Goal: Task Accomplishment & Management: Use online tool/utility

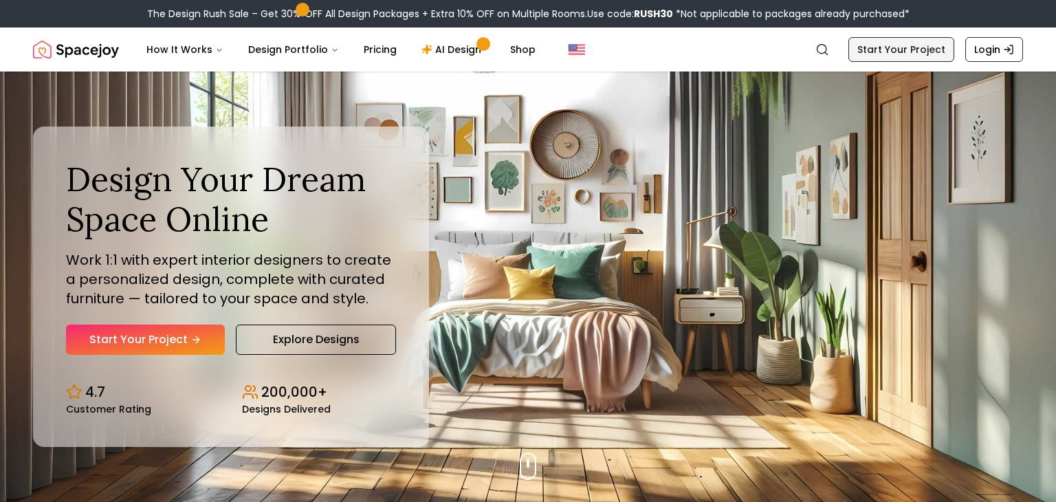
click at [920, 52] on link "Start Your Project" at bounding box center [901, 49] width 106 height 25
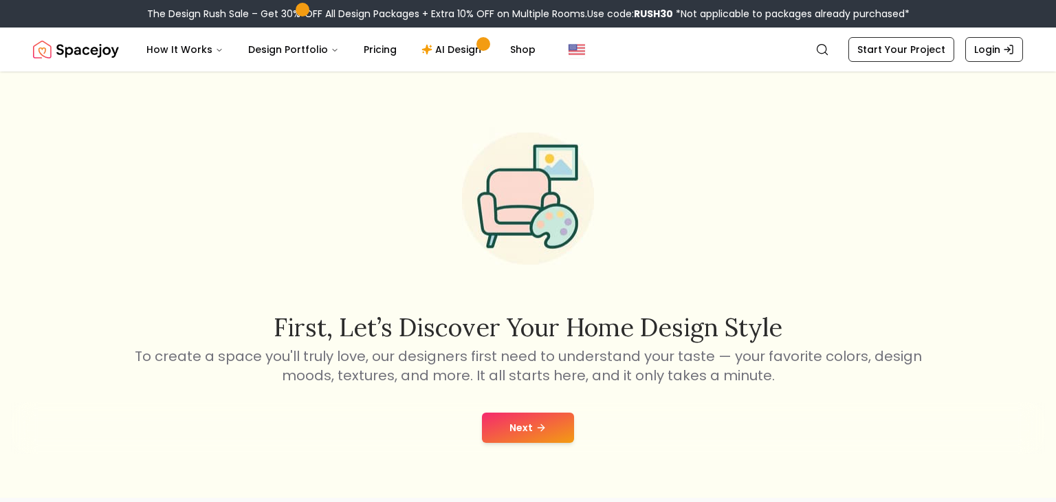
click at [507, 430] on button "Next" at bounding box center [528, 427] width 92 height 30
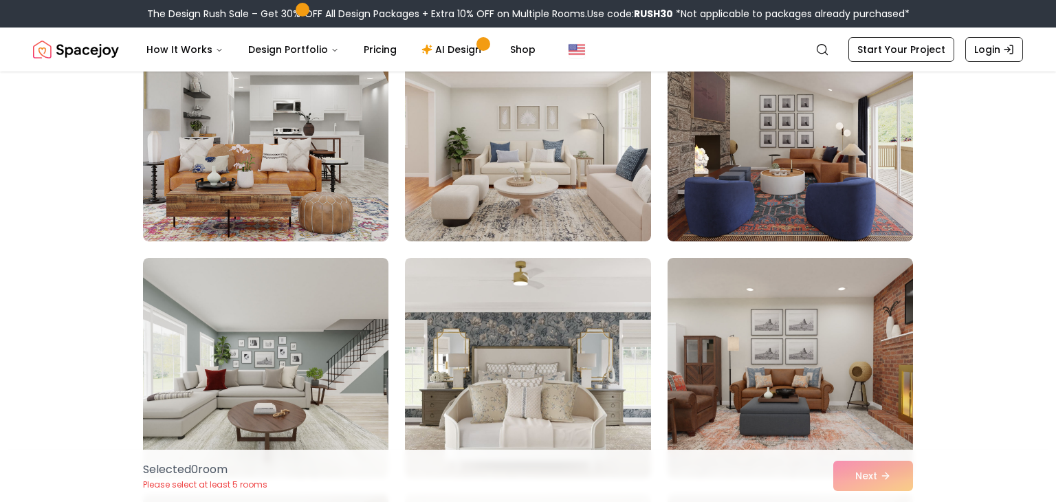
scroll to position [1251, 0]
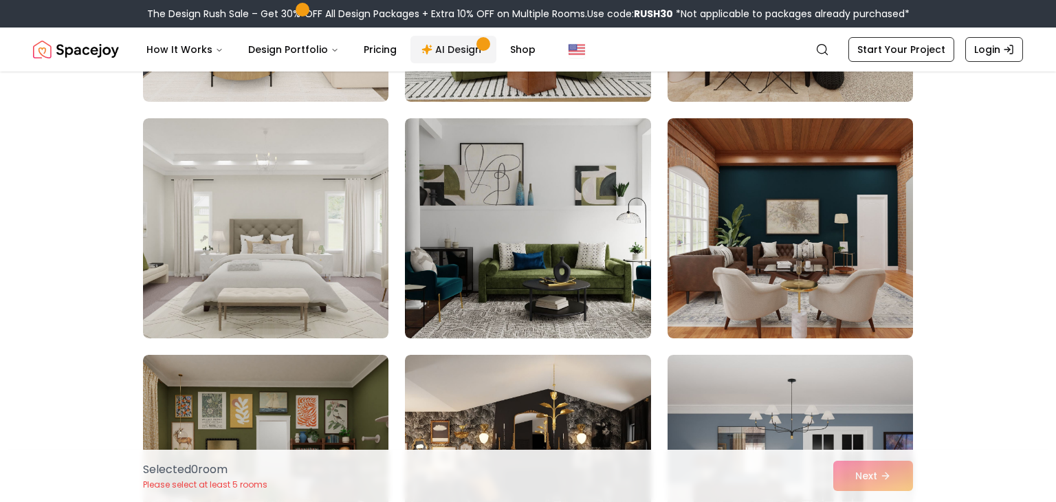
click at [454, 49] on link "AI Design" at bounding box center [453, 49] width 86 height 27
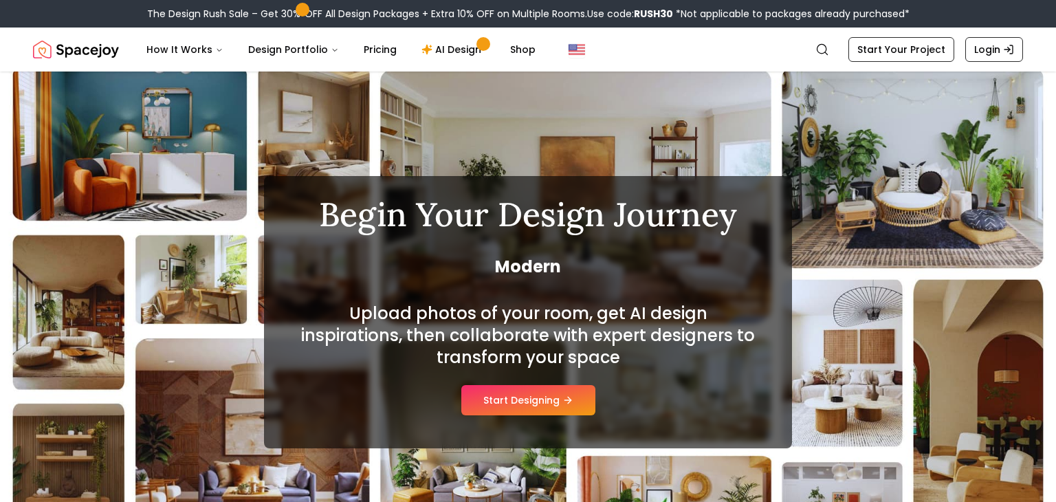
click at [524, 375] on div "Upload photos of your room, get AI design inspirations, then collaborate with e…" at bounding box center [528, 358] width 462 height 113
click at [531, 403] on button "Start Designing" at bounding box center [528, 400] width 134 height 30
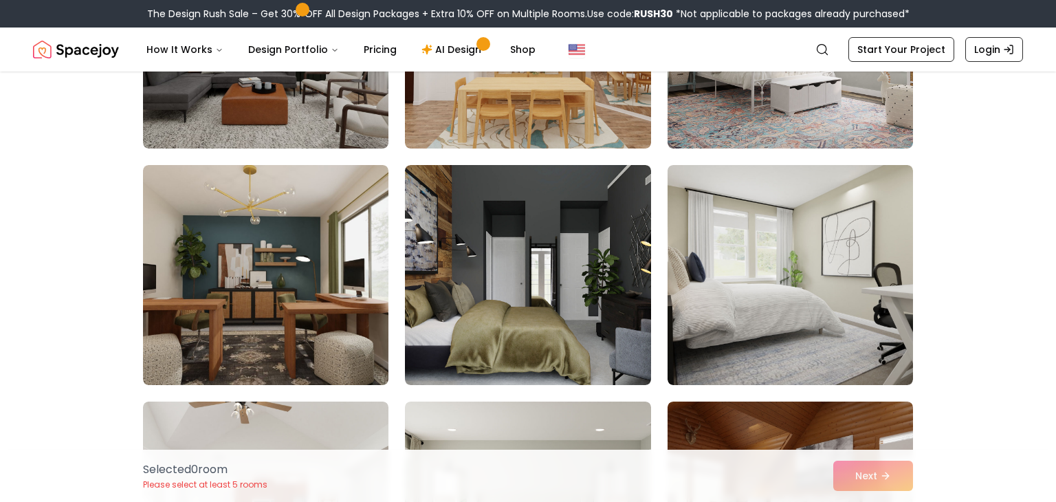
scroll to position [970, 0]
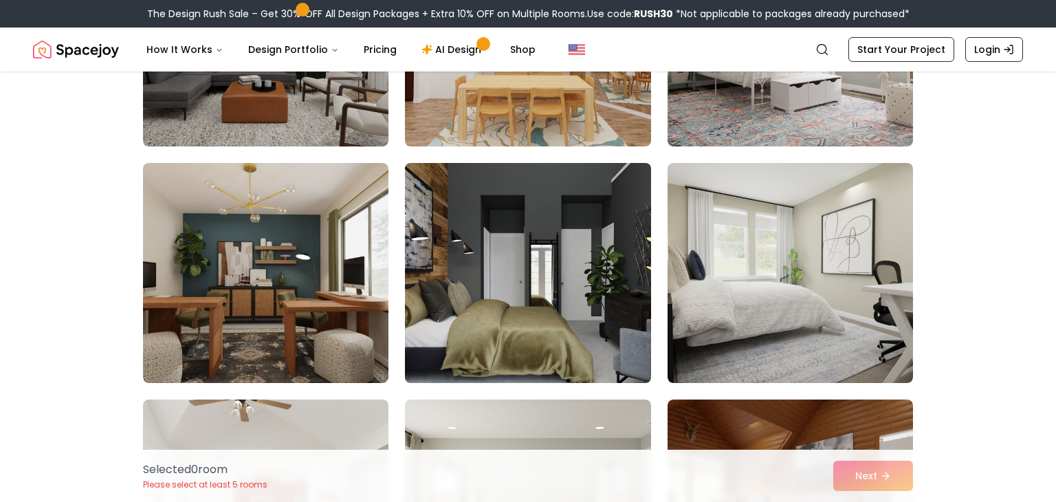
click at [550, 344] on img at bounding box center [528, 272] width 258 height 231
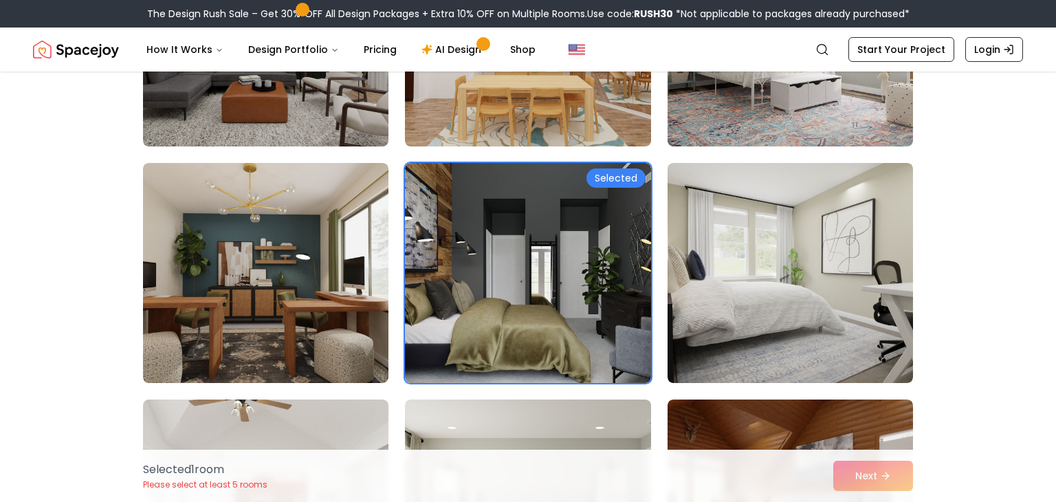
click at [858, 480] on div "Selected 1 room Please select at least 5 rooms Next" at bounding box center [528, 475] width 792 height 52
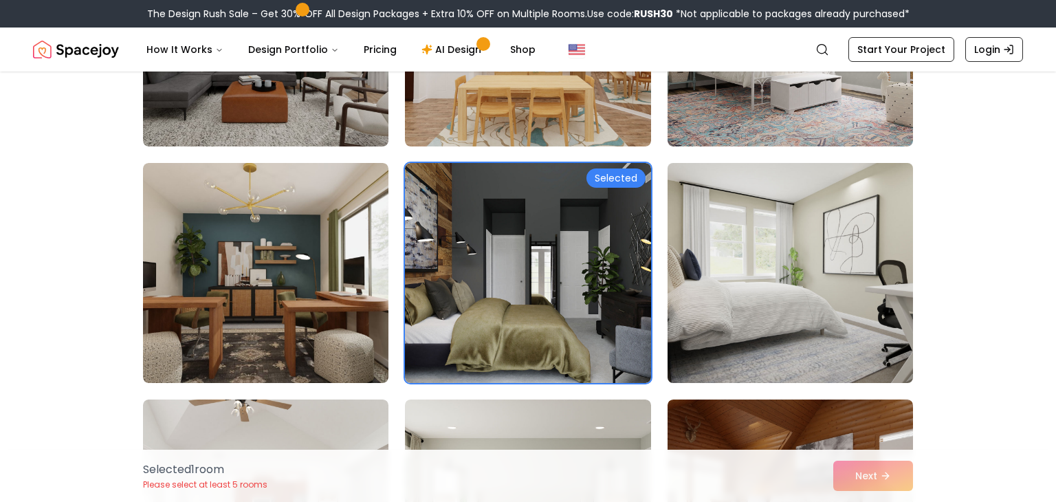
click at [798, 267] on img at bounding box center [790, 272] width 258 height 231
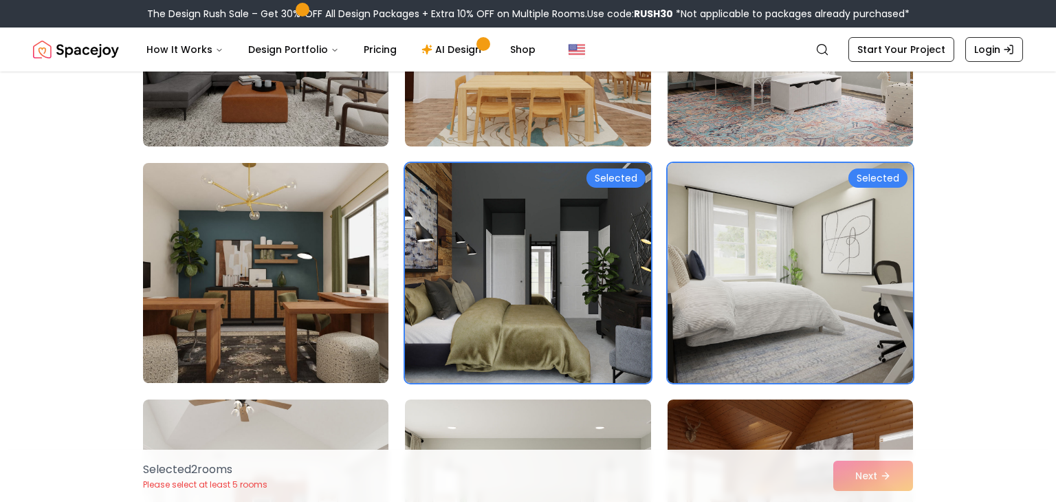
click at [279, 223] on img at bounding box center [266, 272] width 258 height 231
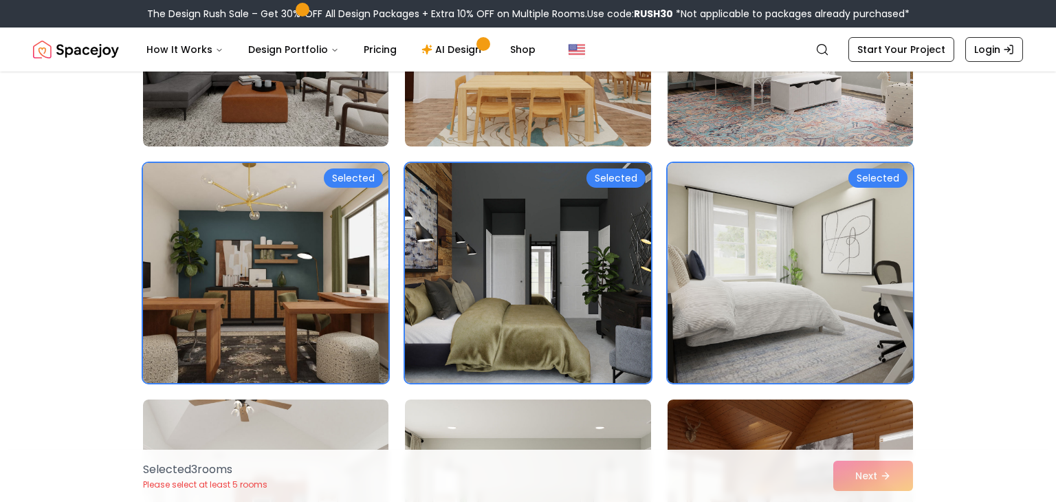
click at [329, 236] on img at bounding box center [266, 272] width 258 height 231
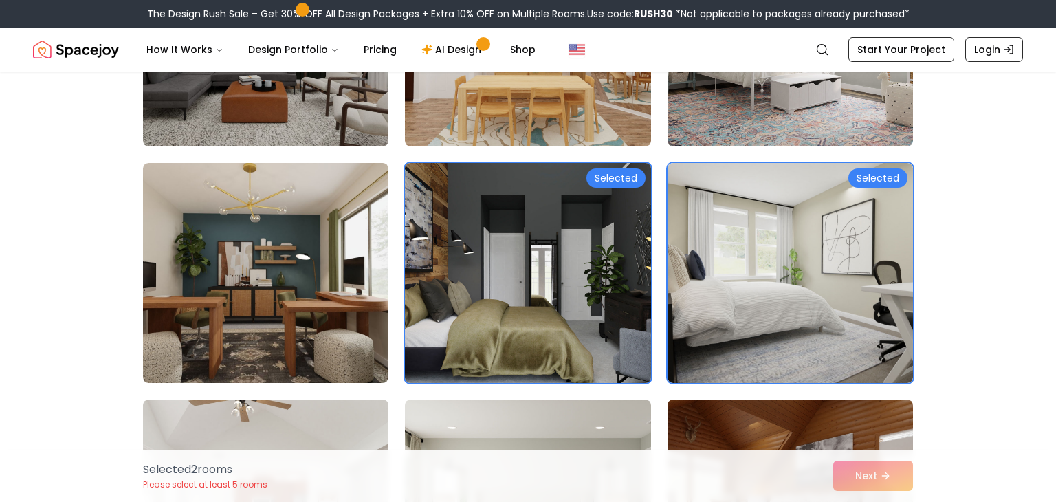
click at [582, 276] on img at bounding box center [528, 272] width 258 height 231
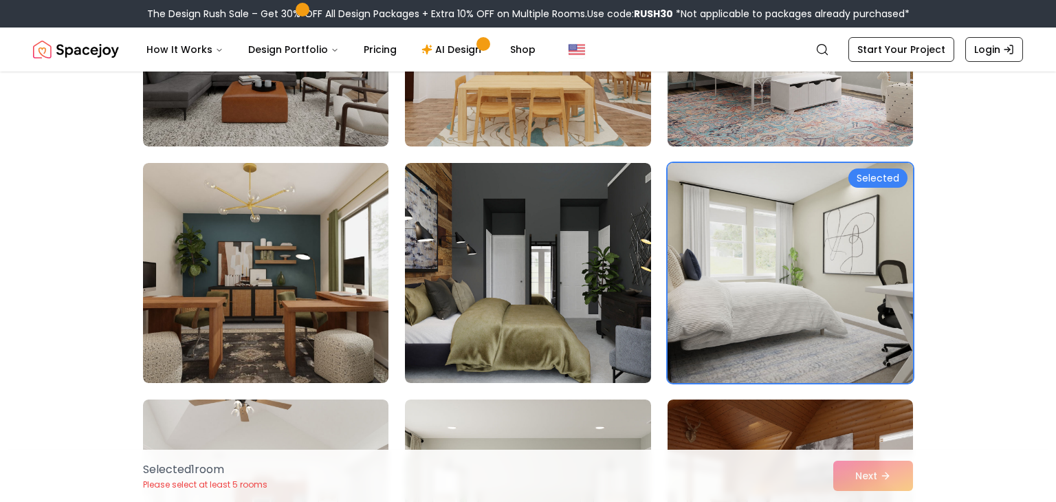
click at [739, 304] on img at bounding box center [790, 272] width 258 height 231
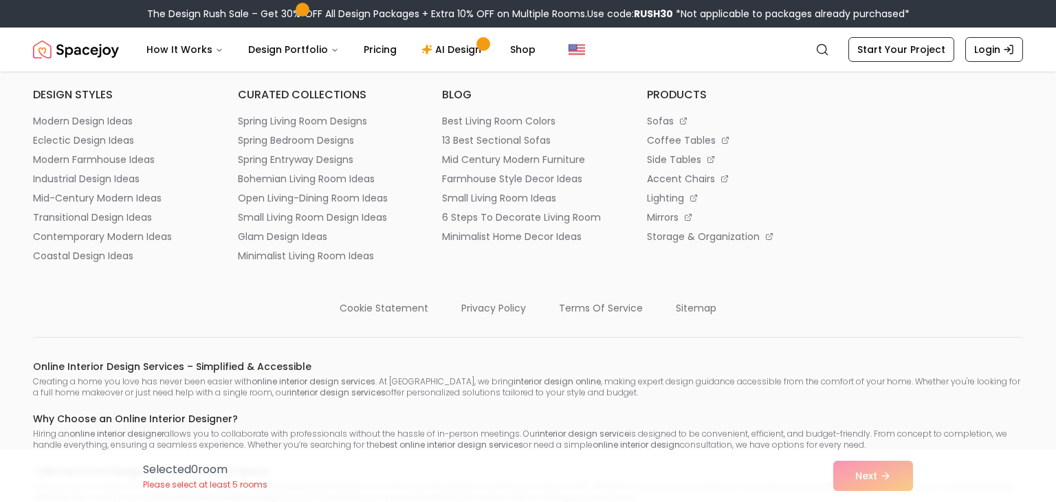
click at [870, 471] on div "Selected 0 room Please select at least 5 rooms Next" at bounding box center [528, 475] width 792 height 52
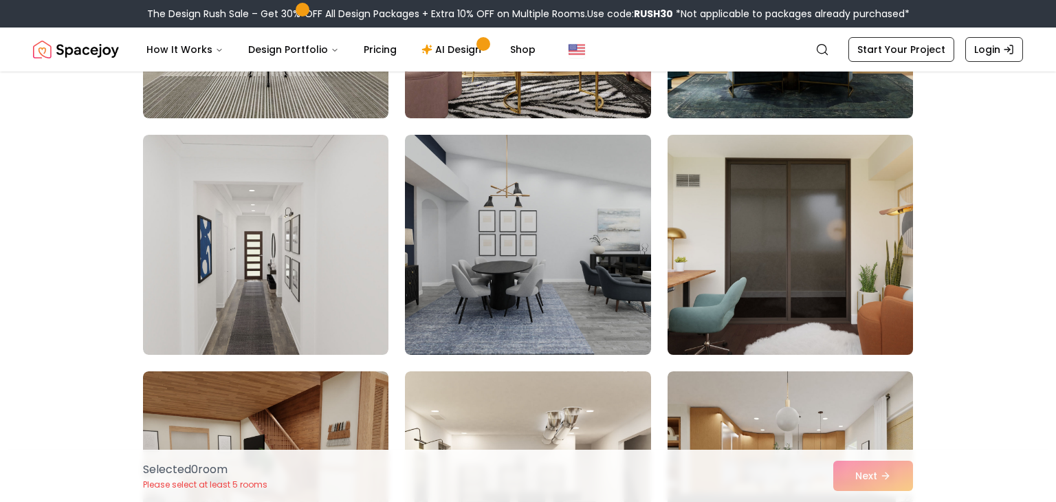
scroll to position [2886, 0]
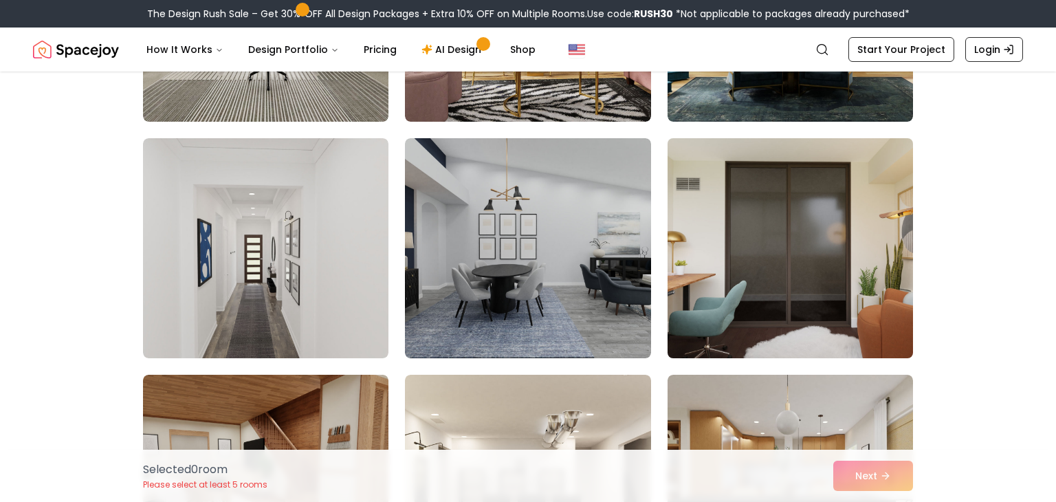
click at [681, 280] on img at bounding box center [790, 248] width 258 height 231
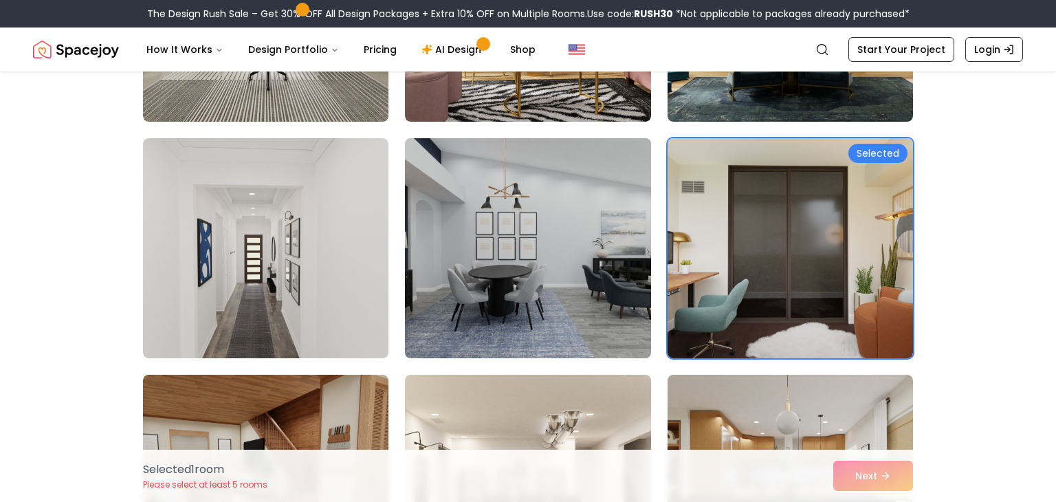
click at [598, 268] on img at bounding box center [528, 248] width 258 height 231
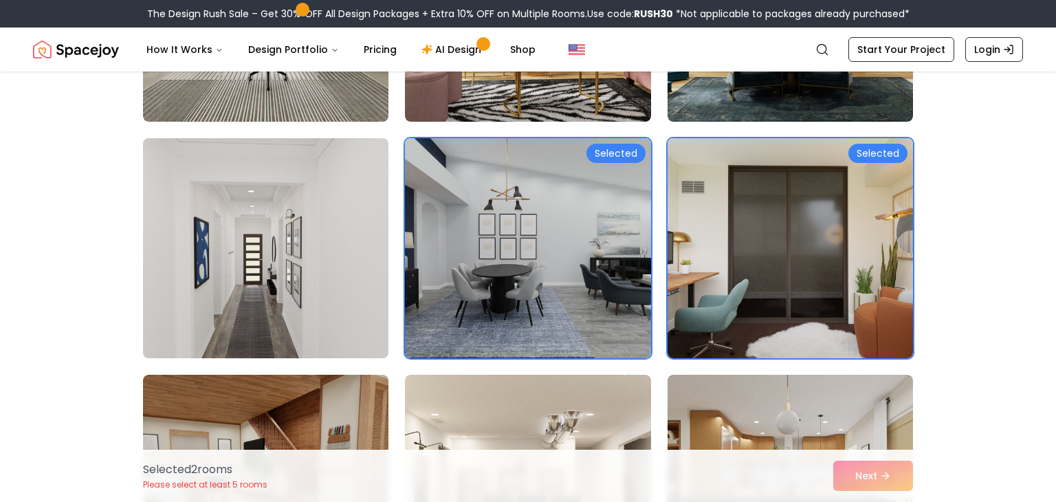
click at [219, 228] on img at bounding box center [266, 248] width 258 height 231
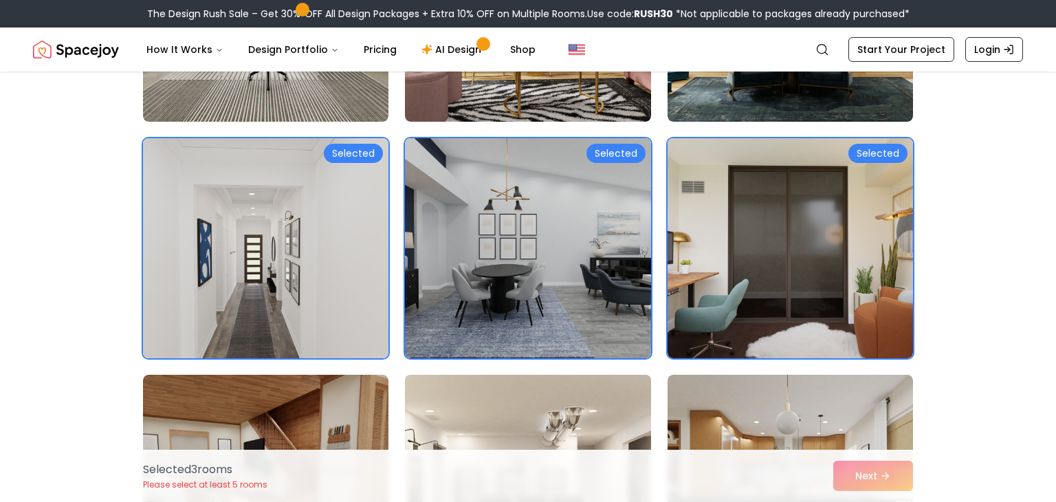
click at [487, 424] on img at bounding box center [528, 484] width 258 height 231
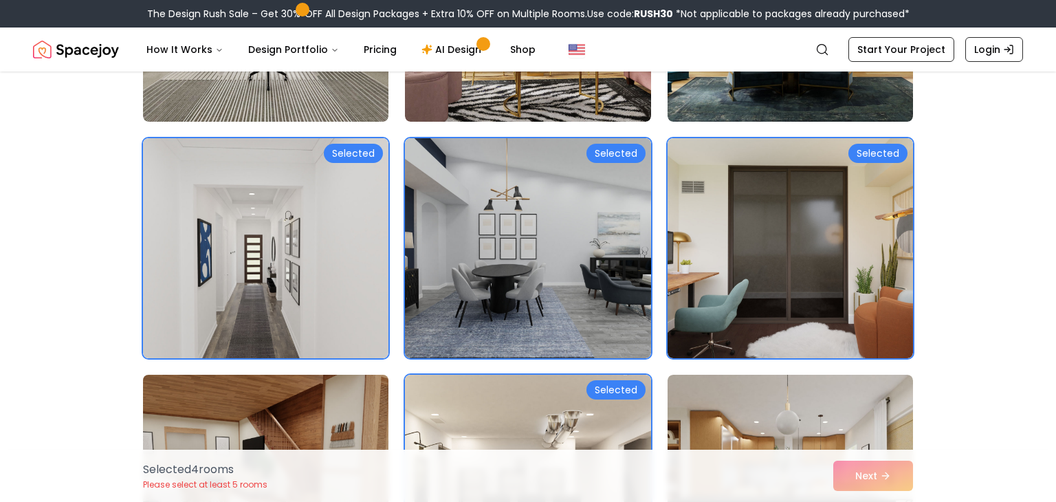
click at [372, 414] on img at bounding box center [266, 484] width 258 height 231
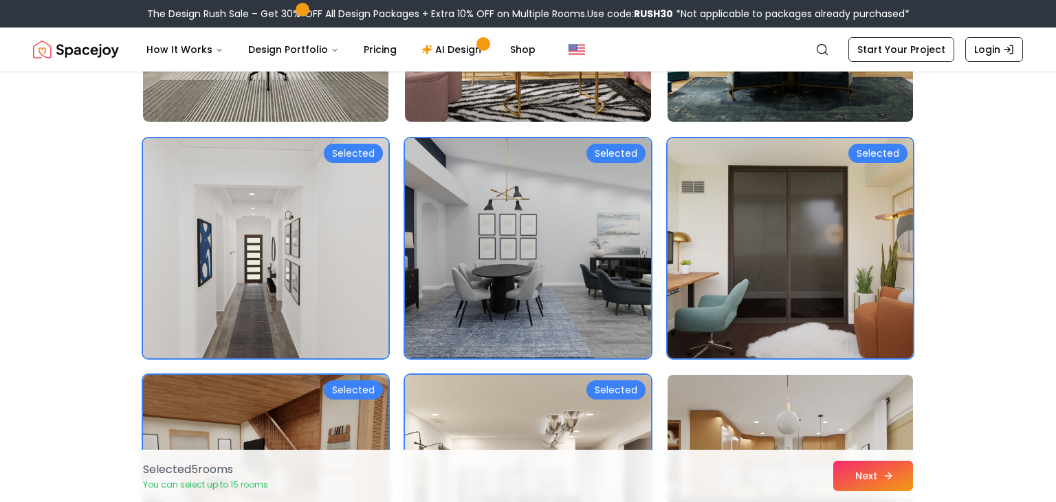
click at [878, 471] on button "Next" at bounding box center [873, 475] width 80 height 30
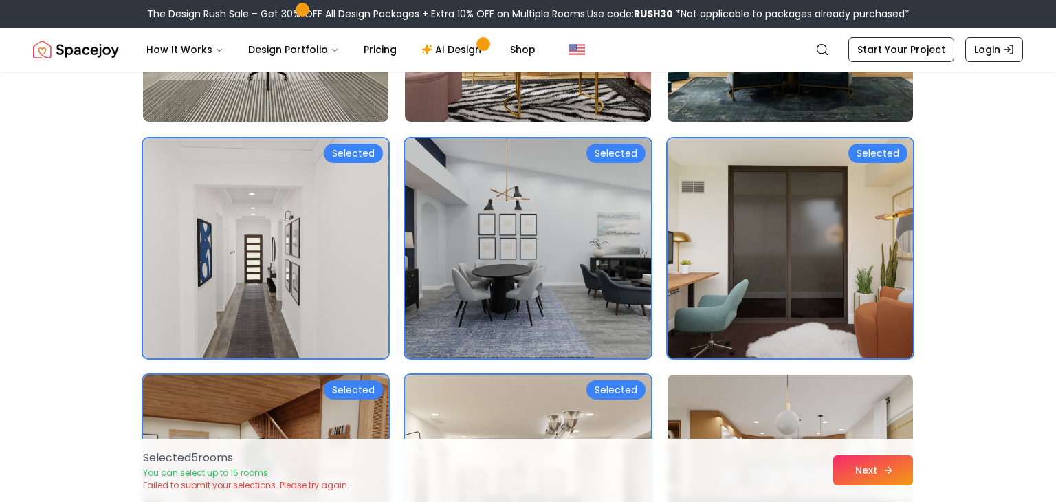
click at [885, 470] on icon at bounding box center [887, 470] width 11 height 11
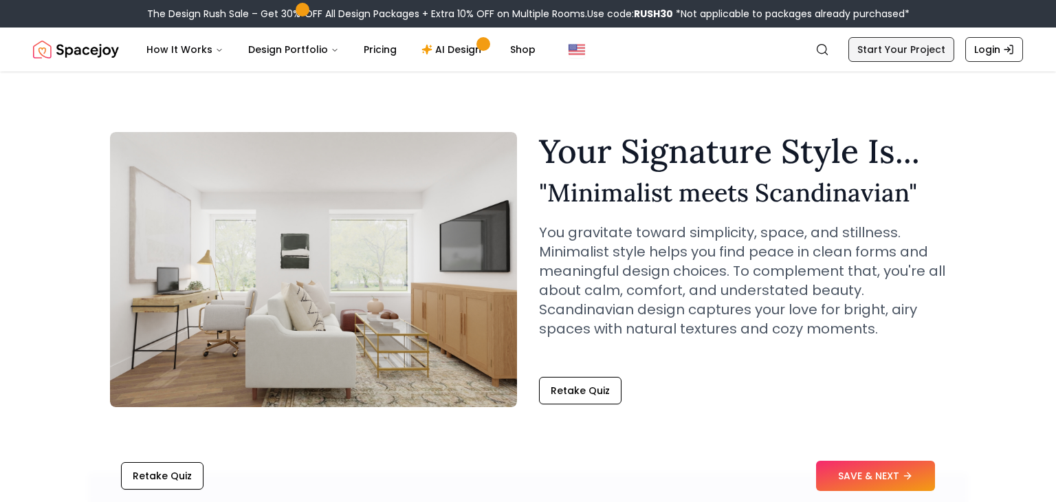
click at [914, 43] on link "Start Your Project" at bounding box center [901, 49] width 106 height 25
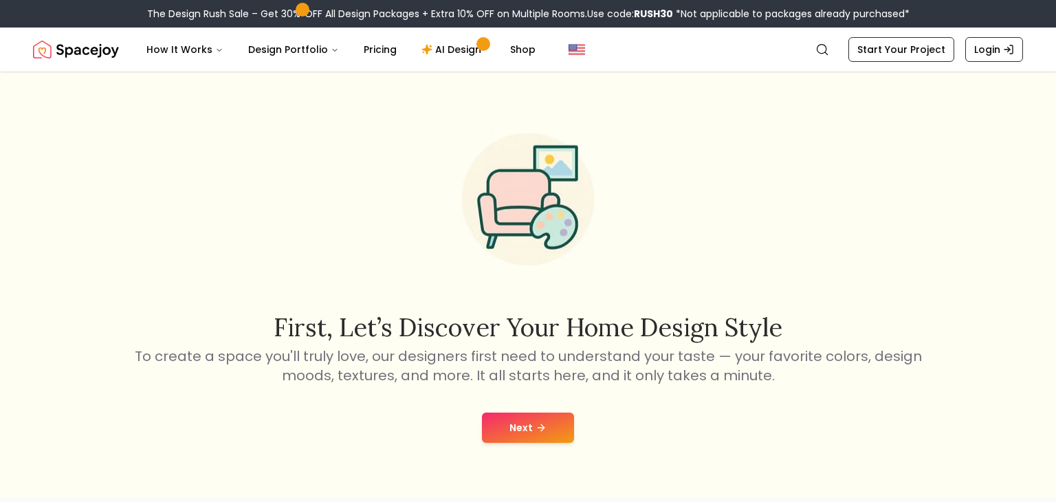
click at [518, 428] on button "Next" at bounding box center [528, 427] width 92 height 30
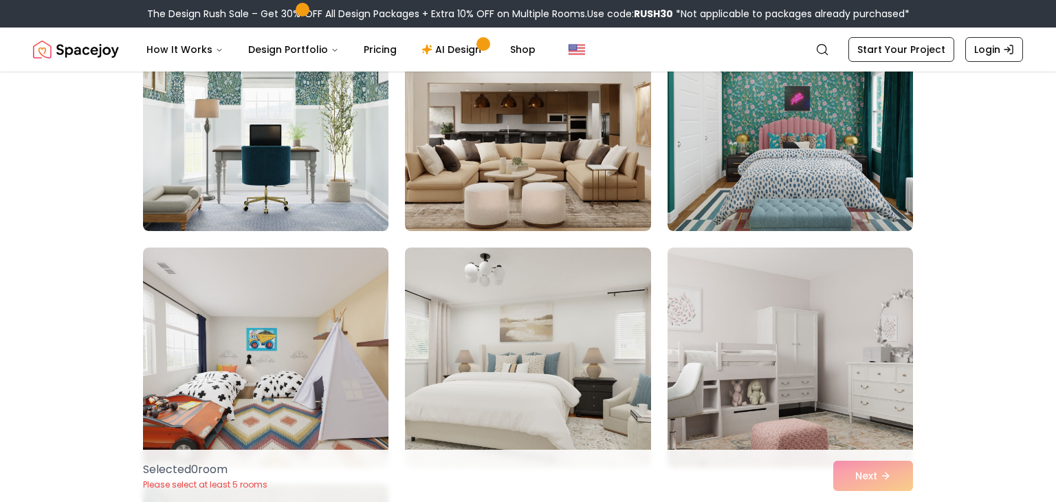
scroll to position [465, 0]
